Goal: Transaction & Acquisition: Purchase product/service

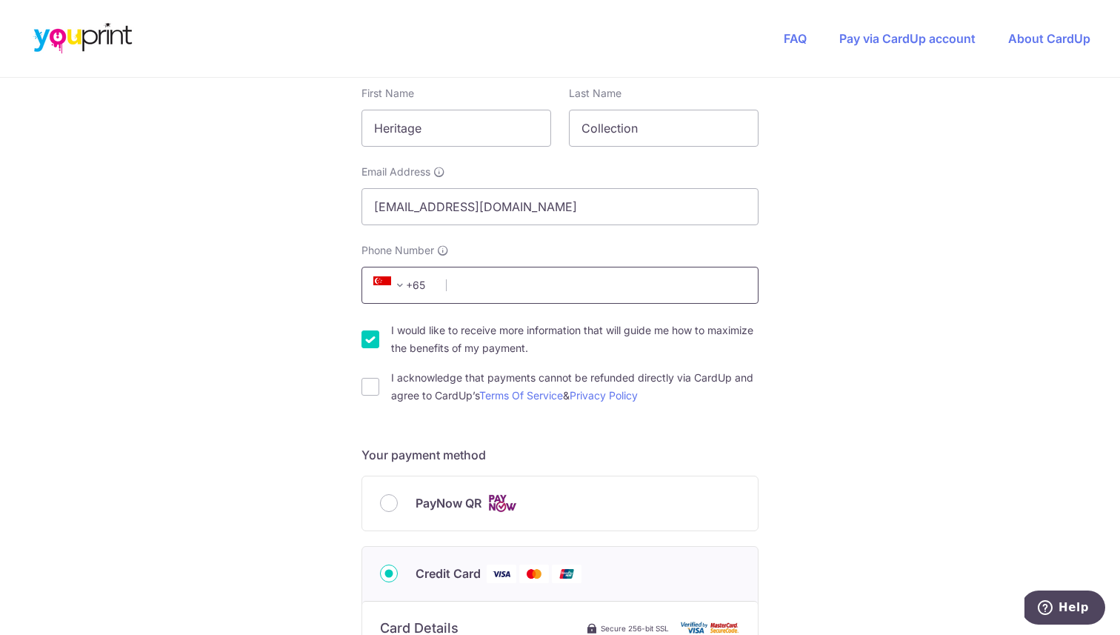
scroll to position [289, 0]
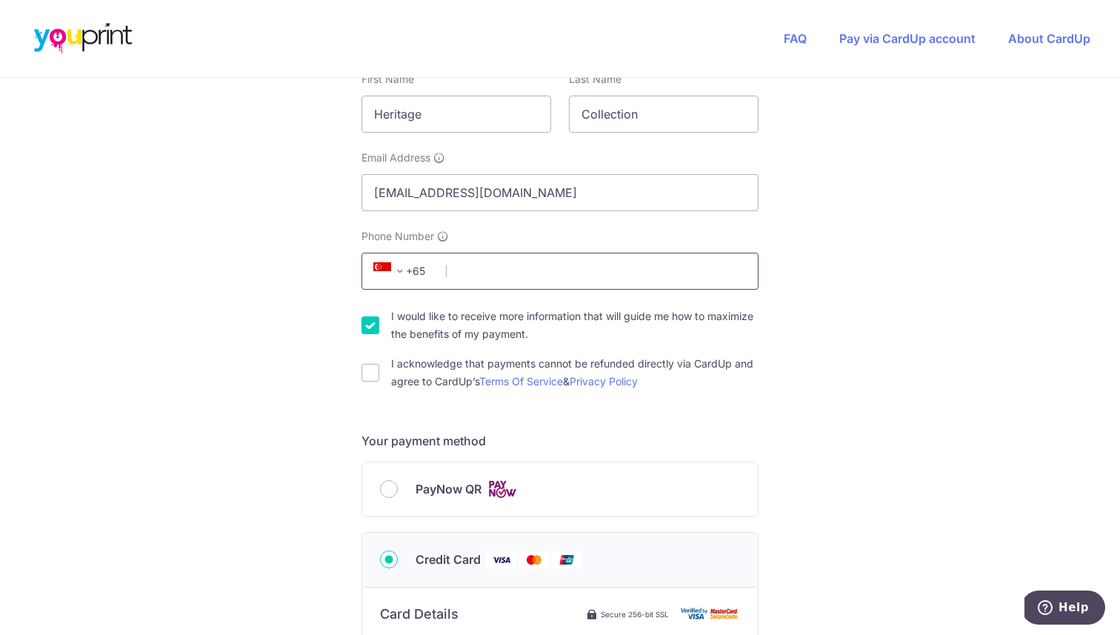
click at [556, 261] on input "Phone Number" at bounding box center [559, 271] width 397 height 37
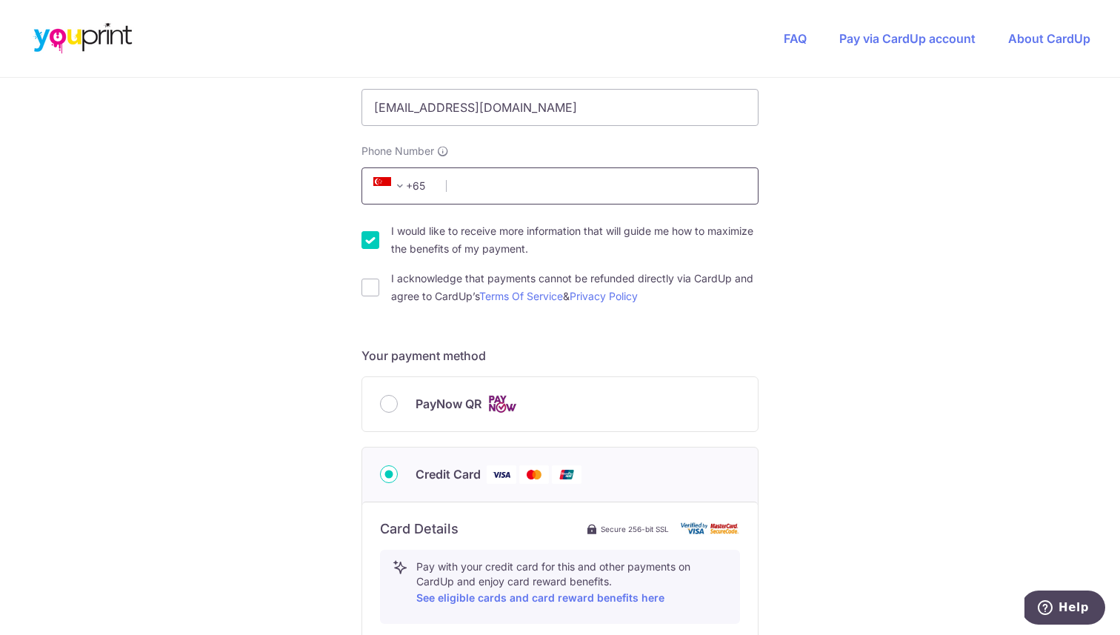
scroll to position [372, 0]
click at [490, 228] on label "I would like to receive more information that will guide me how to maximize the…" at bounding box center [574, 242] width 367 height 36
click at [379, 233] on input "I would like to receive more information that will guide me how to maximize the…" at bounding box center [370, 242] width 18 height 18
checkbox input "false"
click at [408, 282] on label "I acknowledge that payments cannot be refunded directly via CardUp and agree to…" at bounding box center [574, 290] width 367 height 36
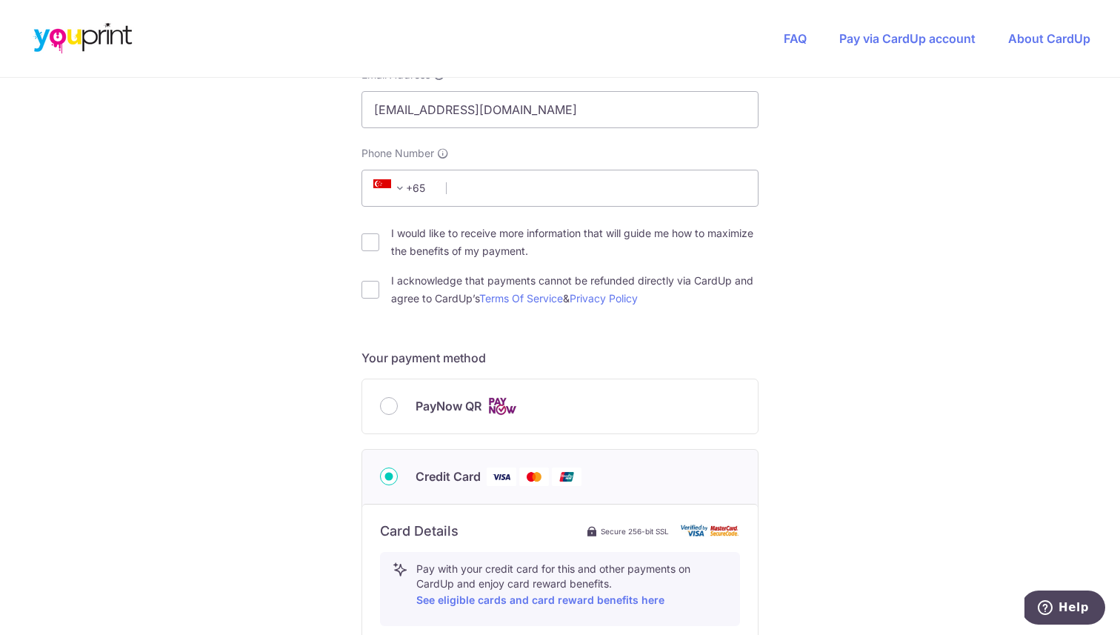
click at [379, 282] on input "I acknowledge that payments cannot be refunded directly via CardUp and agree to…" at bounding box center [370, 290] width 18 height 18
checkbox input "true"
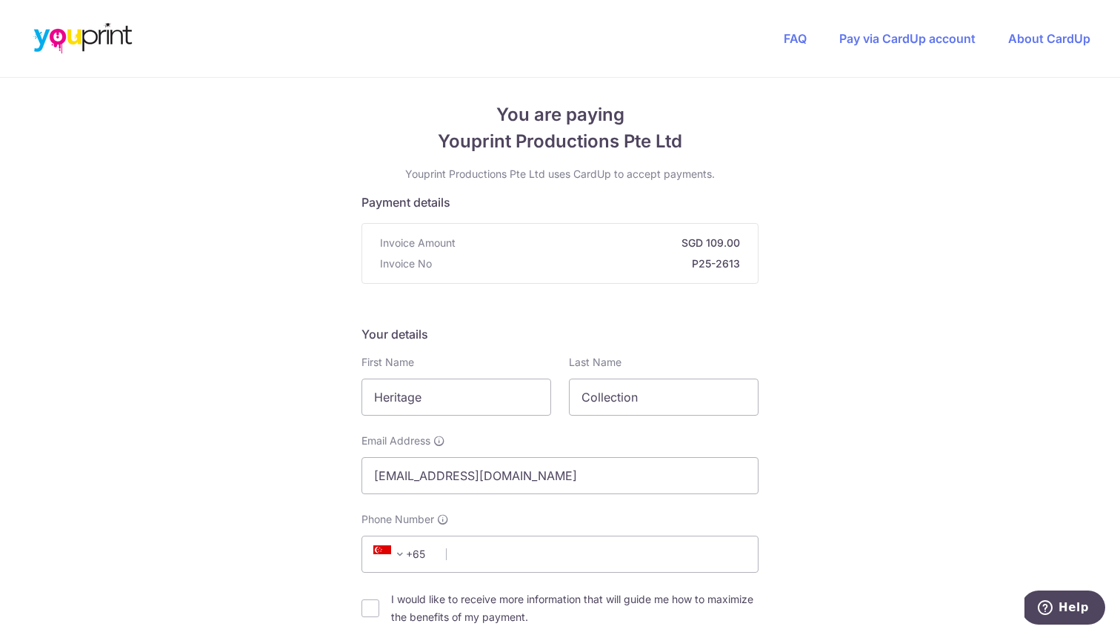
scroll to position [0, 0]
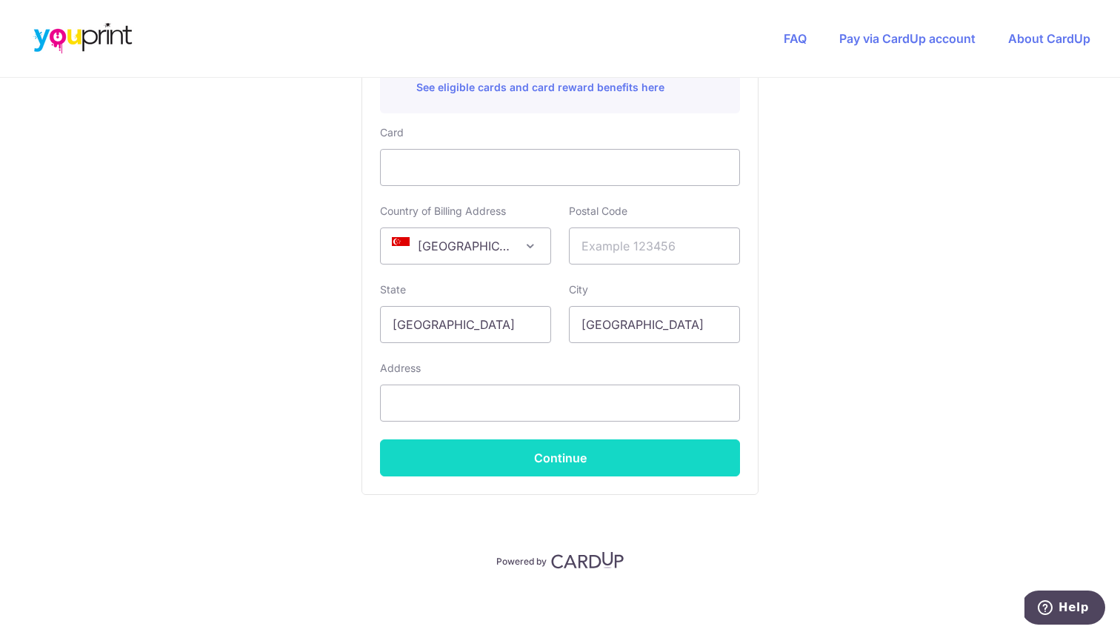
click at [434, 456] on button "Continue" at bounding box center [560, 457] width 360 height 37
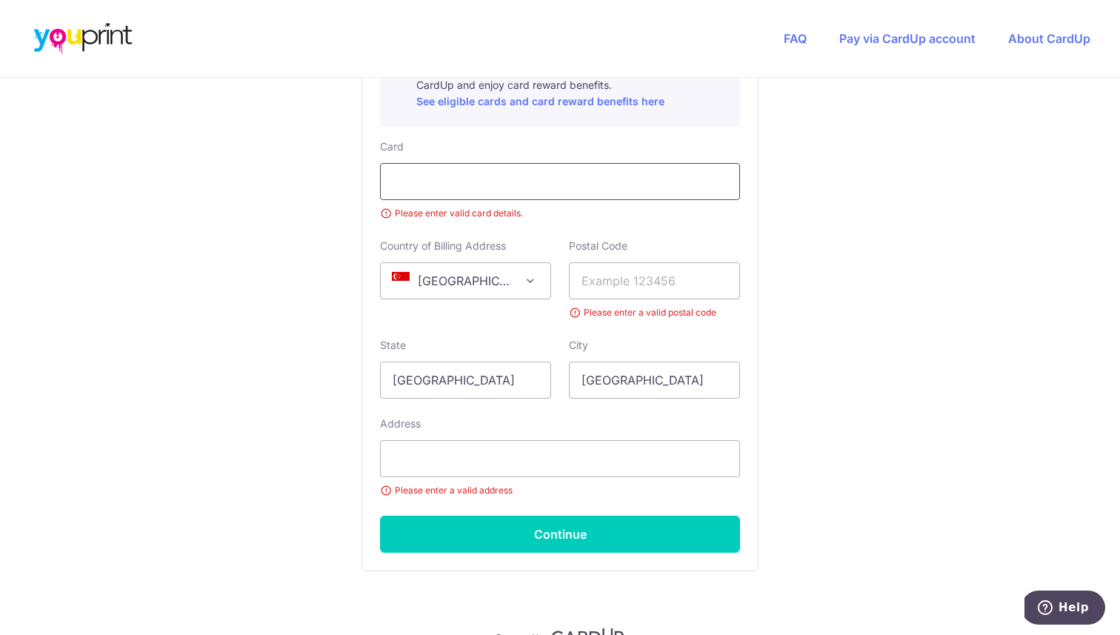
scroll to position [887, 0]
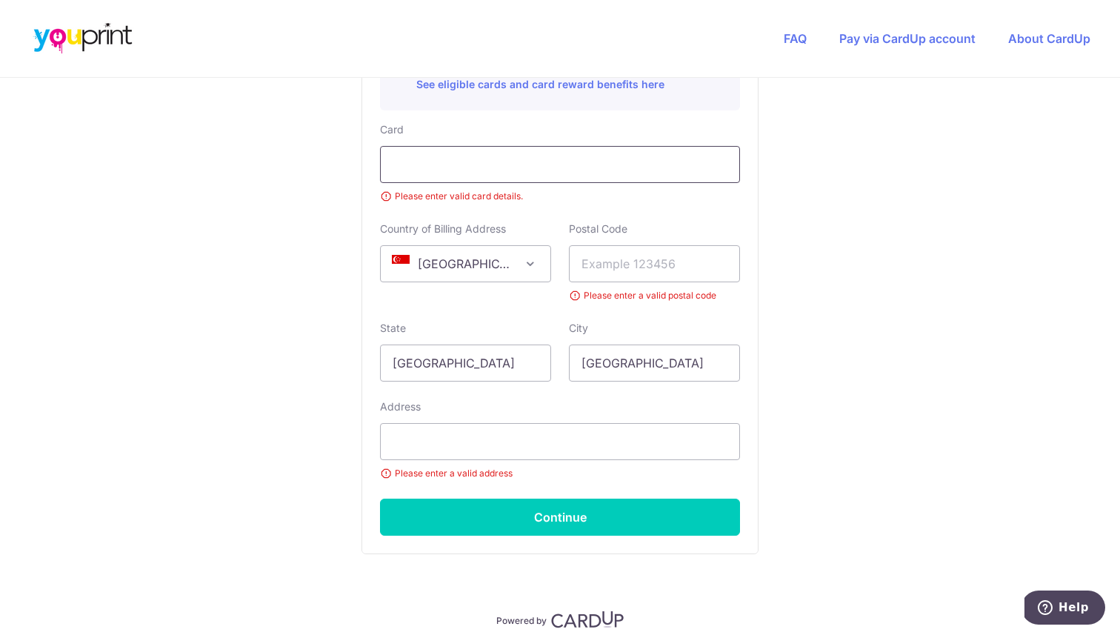
type input "92713029"
click at [484, 173] on div at bounding box center [560, 164] width 360 height 37
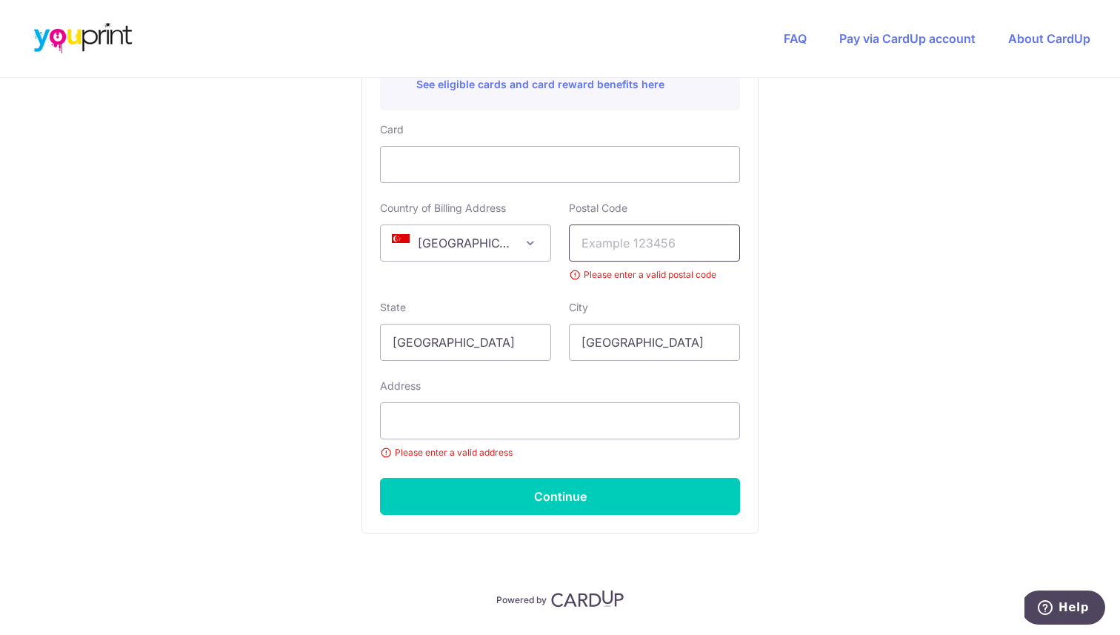
click at [656, 246] on input "text" at bounding box center [654, 242] width 171 height 37
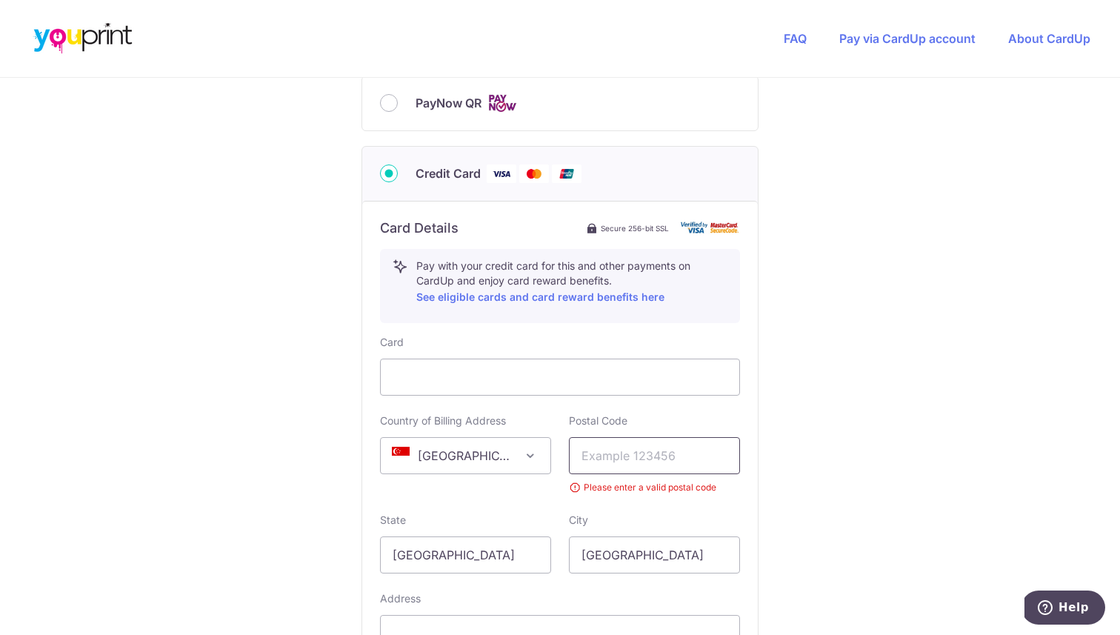
scroll to position [667, 0]
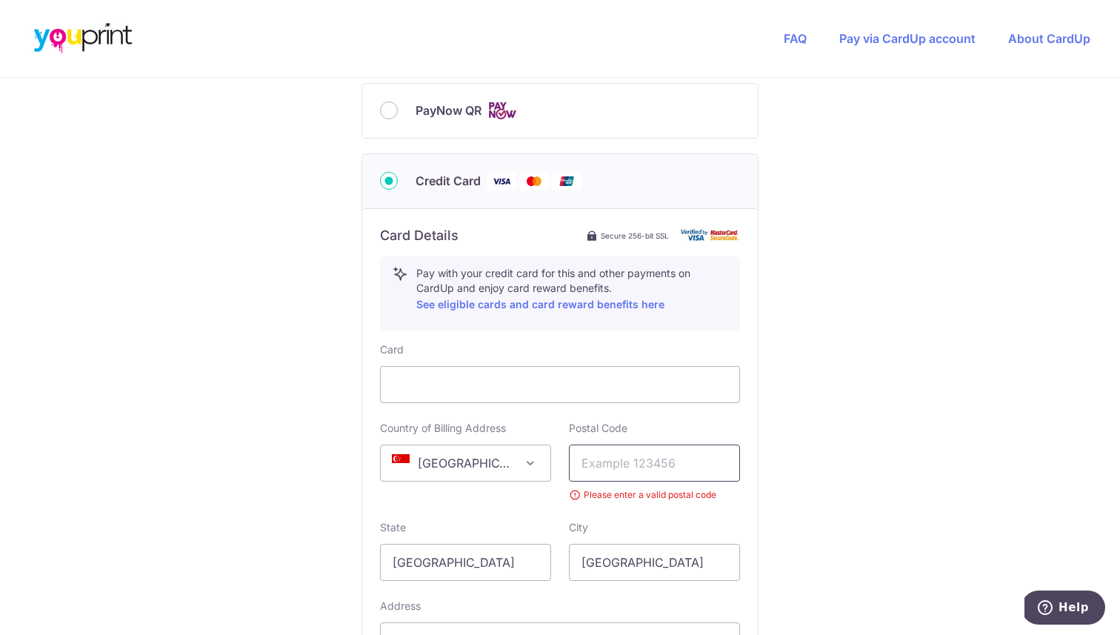
click at [648, 451] on input "text" at bounding box center [654, 462] width 171 height 37
paste input "229312"
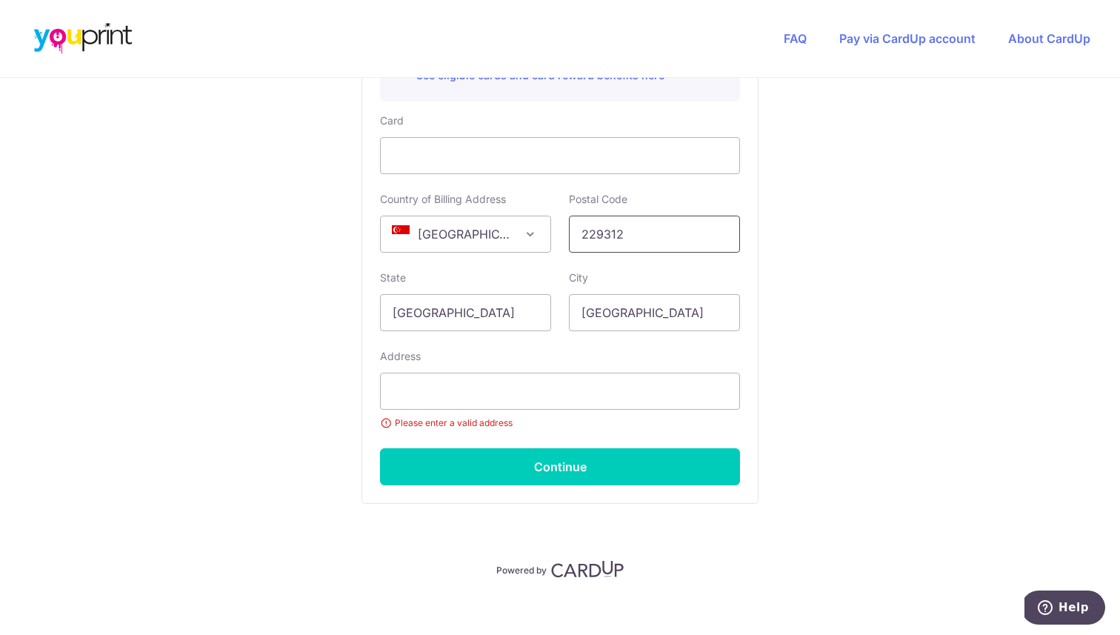
scroll to position [908, 0]
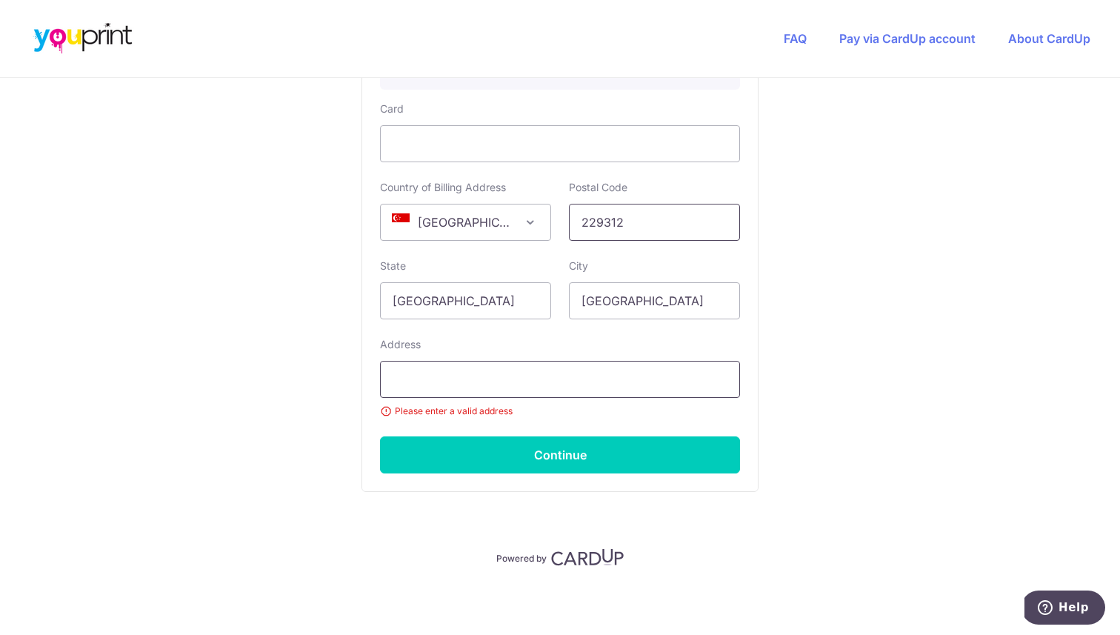
type input "229312"
click at [488, 376] on input "text" at bounding box center [560, 379] width 360 height 37
paste input "[STREET_ADDRESS]"
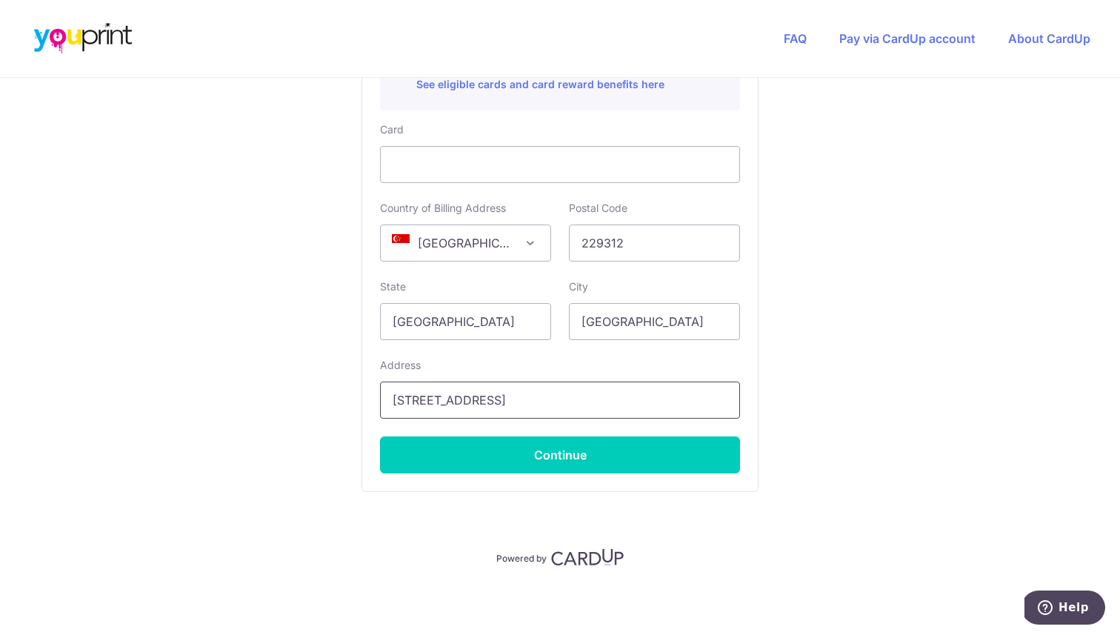
type input "[STREET_ADDRESS]"
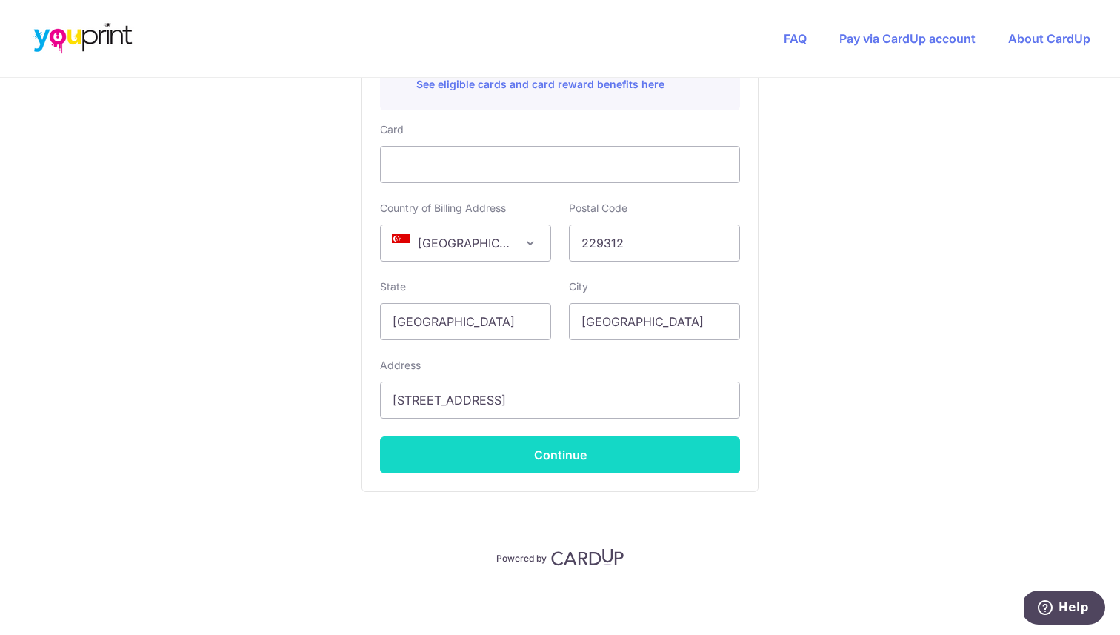
click at [684, 461] on button "Continue" at bounding box center [560, 454] width 360 height 37
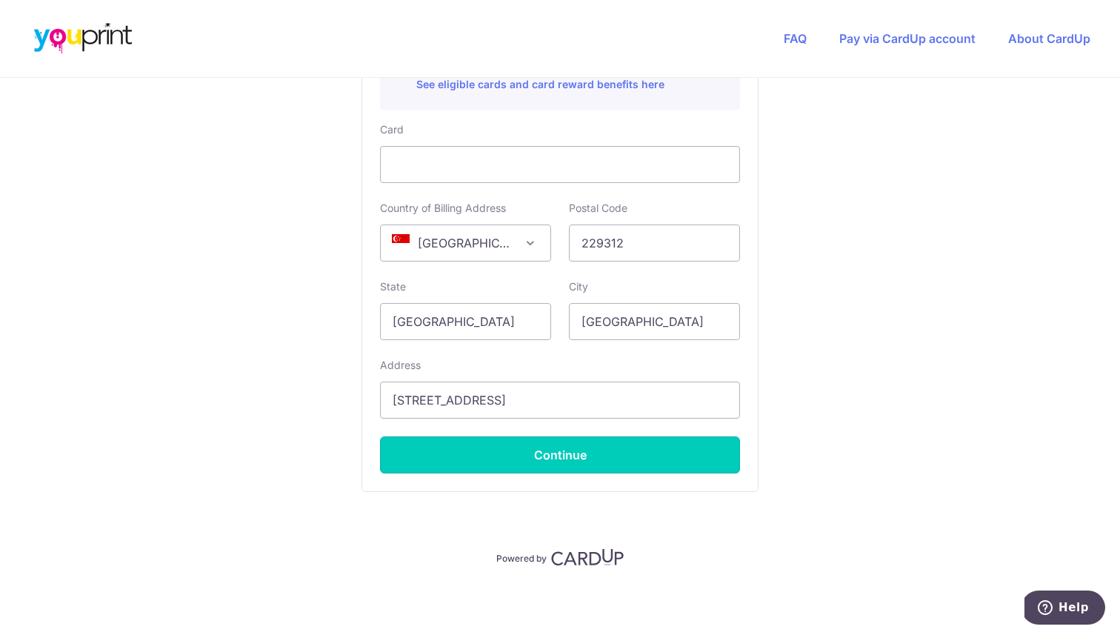
type input "**** 2577"
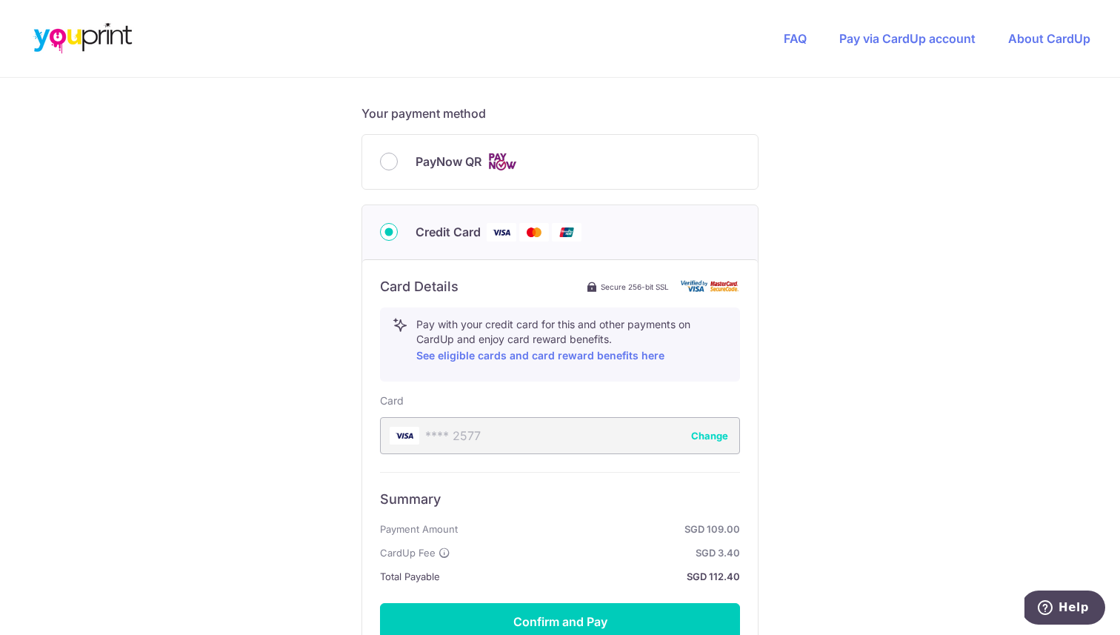
scroll to position [602, 0]
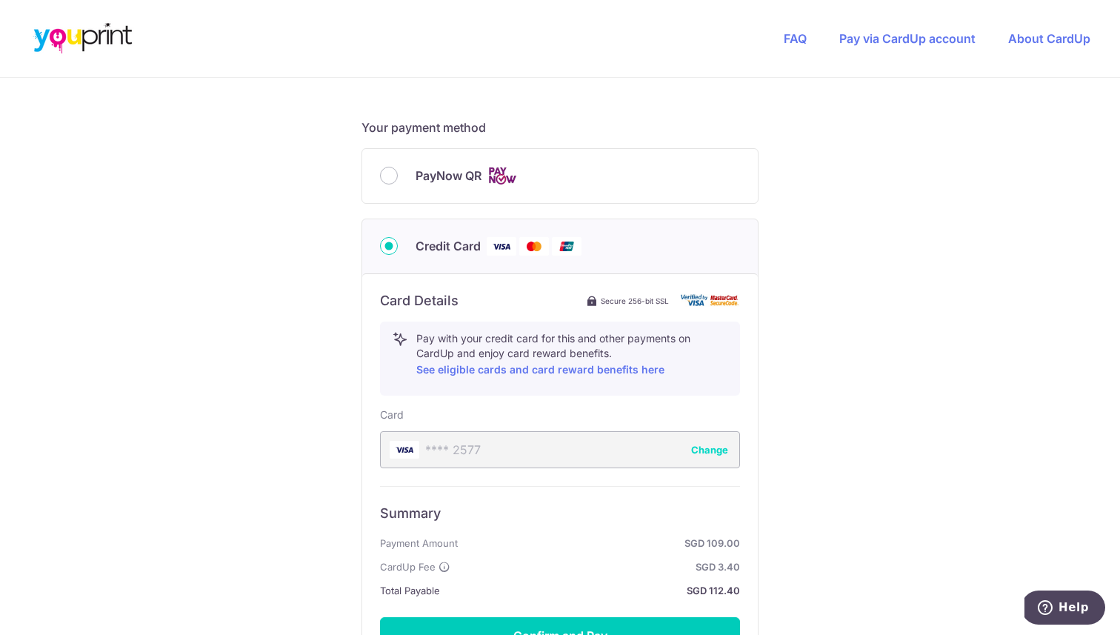
click at [651, 184] on div "PayNow QR" at bounding box center [560, 176] width 396 height 54
click at [651, 184] on label "PayNow QR" at bounding box center [578, 176] width 324 height 19
click at [398, 184] on input "PayNow QR" at bounding box center [389, 176] width 18 height 18
radio input "true"
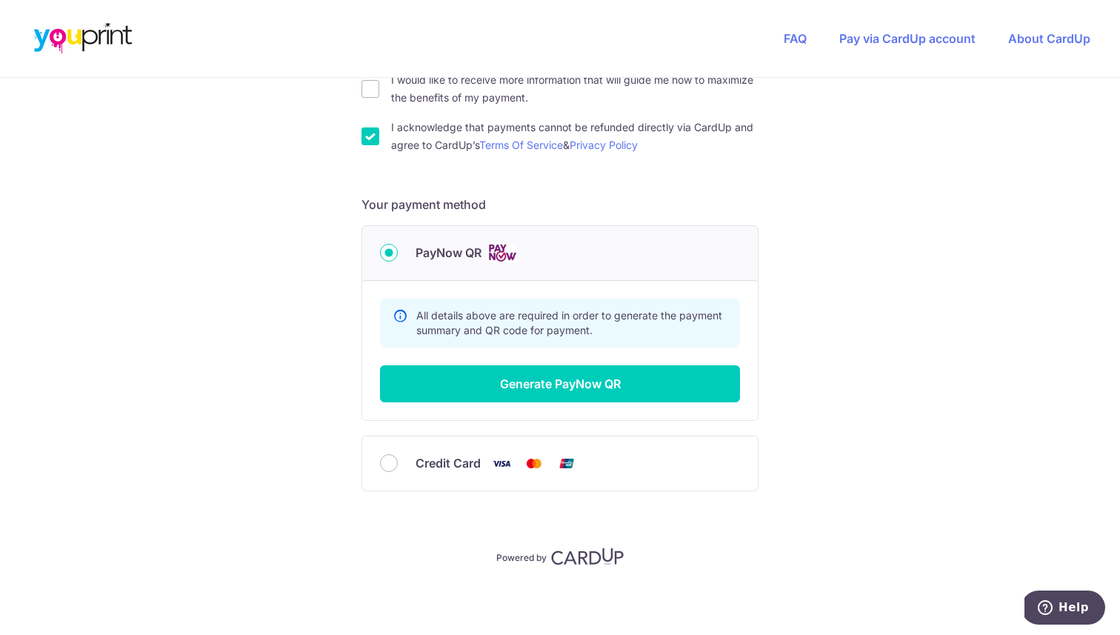
scroll to position [524, 0]
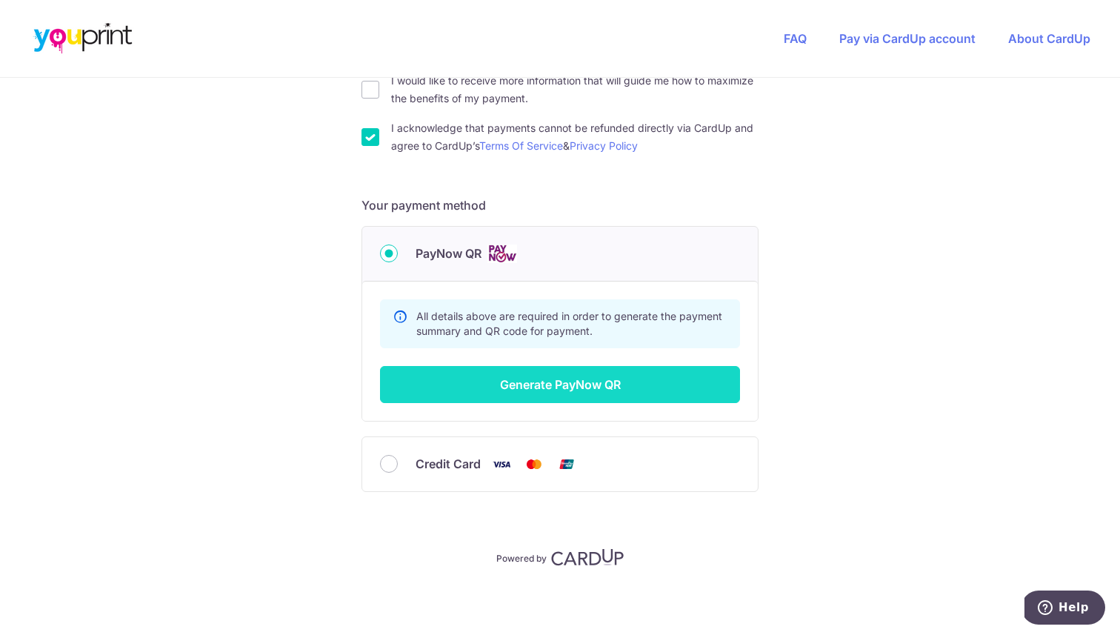
click at [622, 369] on button "Generate PayNow QR" at bounding box center [560, 384] width 360 height 37
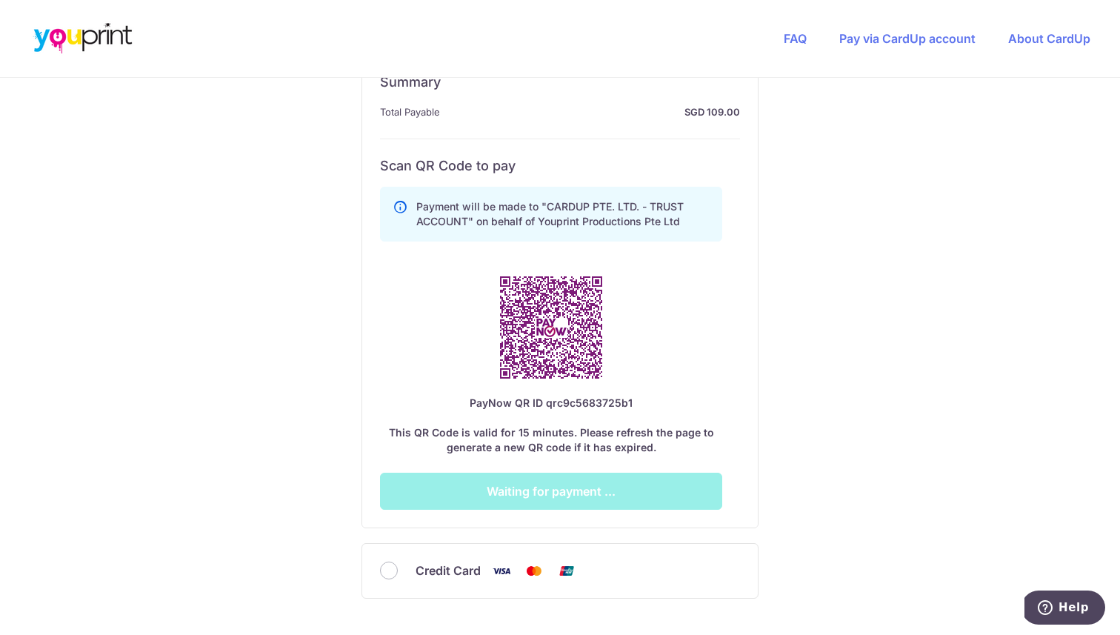
scroll to position [756, 0]
